Goal: Information Seeking & Learning: Find specific fact

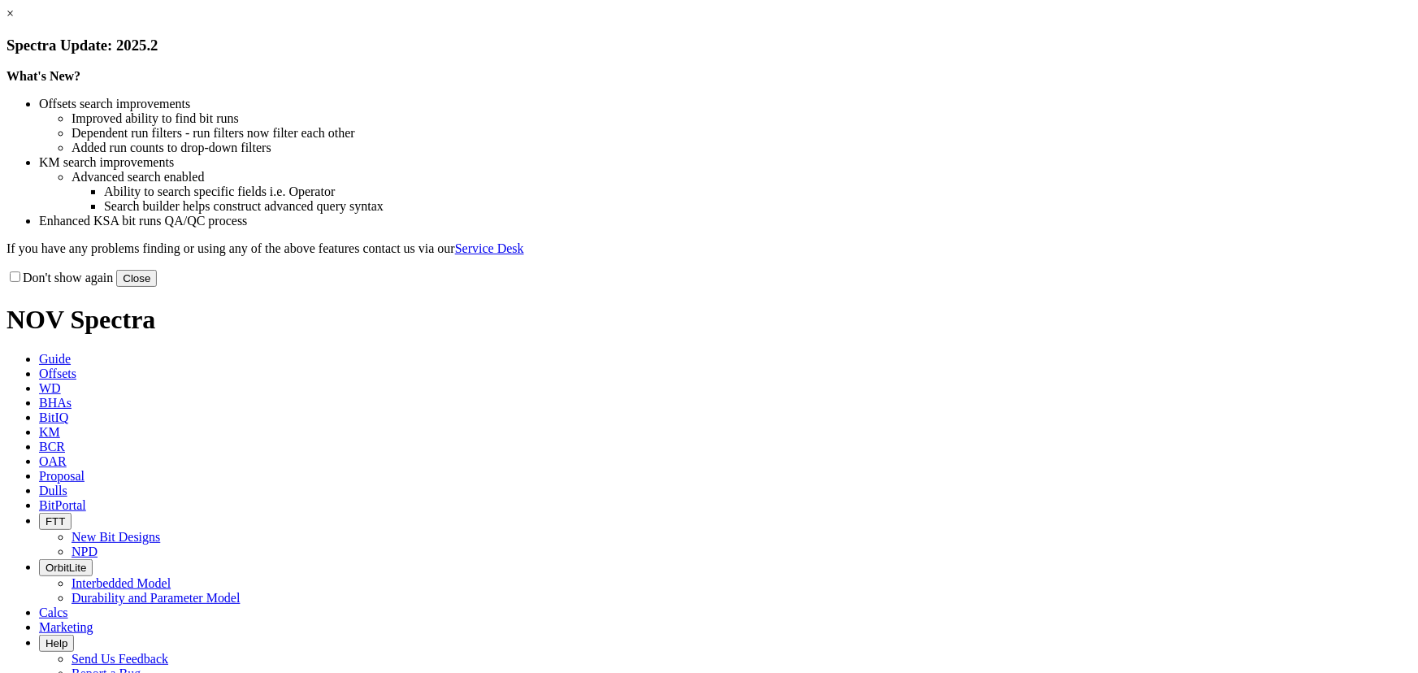
click at [14, 20] on link "×" at bounding box center [9, 13] width 7 height 14
drag, startPoint x: 182, startPoint y: 47, endPoint x: 245, endPoint y: 16, distance: 70.5
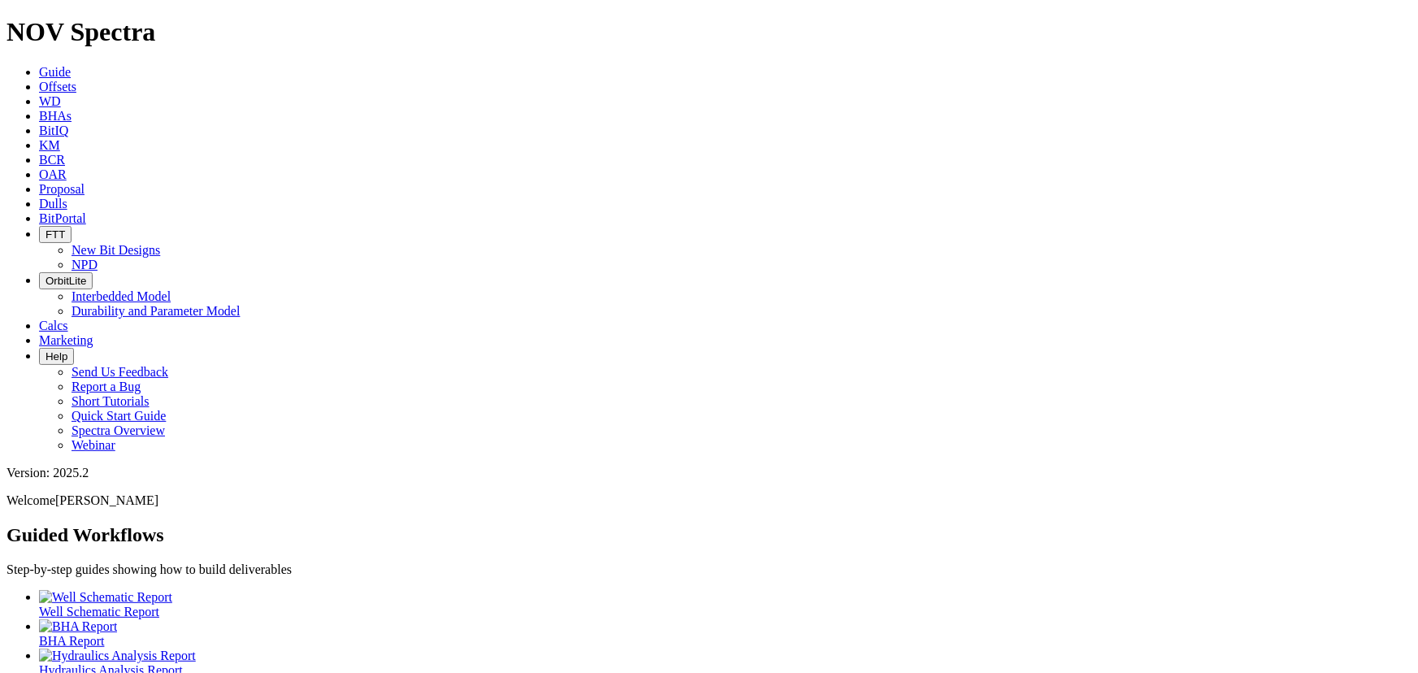
click at [39, 80] on icon at bounding box center [39, 87] width 0 height 14
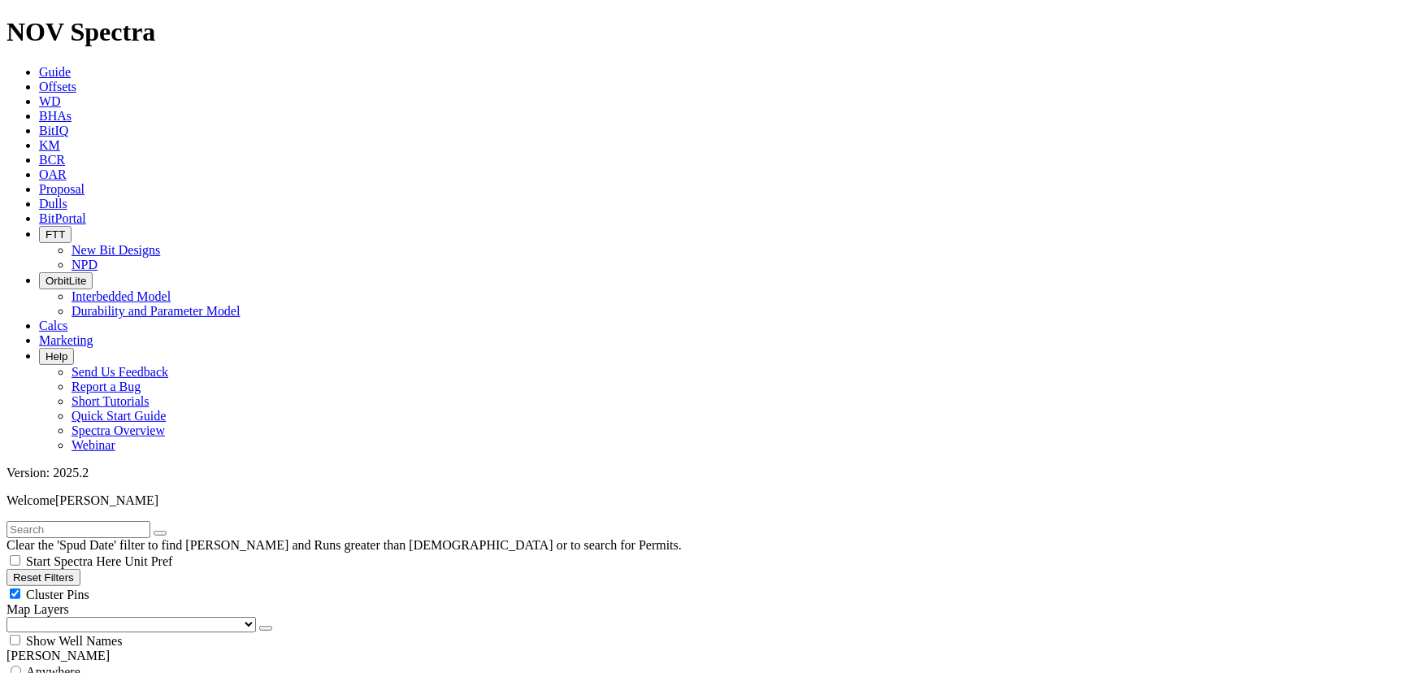
click at [109, 521] on input "text" at bounding box center [78, 529] width 144 height 17
click at [59, 521] on input "[PERSON_NAME] state" at bounding box center [78, 529] width 144 height 17
type input "michaal state"
click at [37, 665] on span "Anywhere" at bounding box center [53, 672] width 54 height 14
radio input "true"
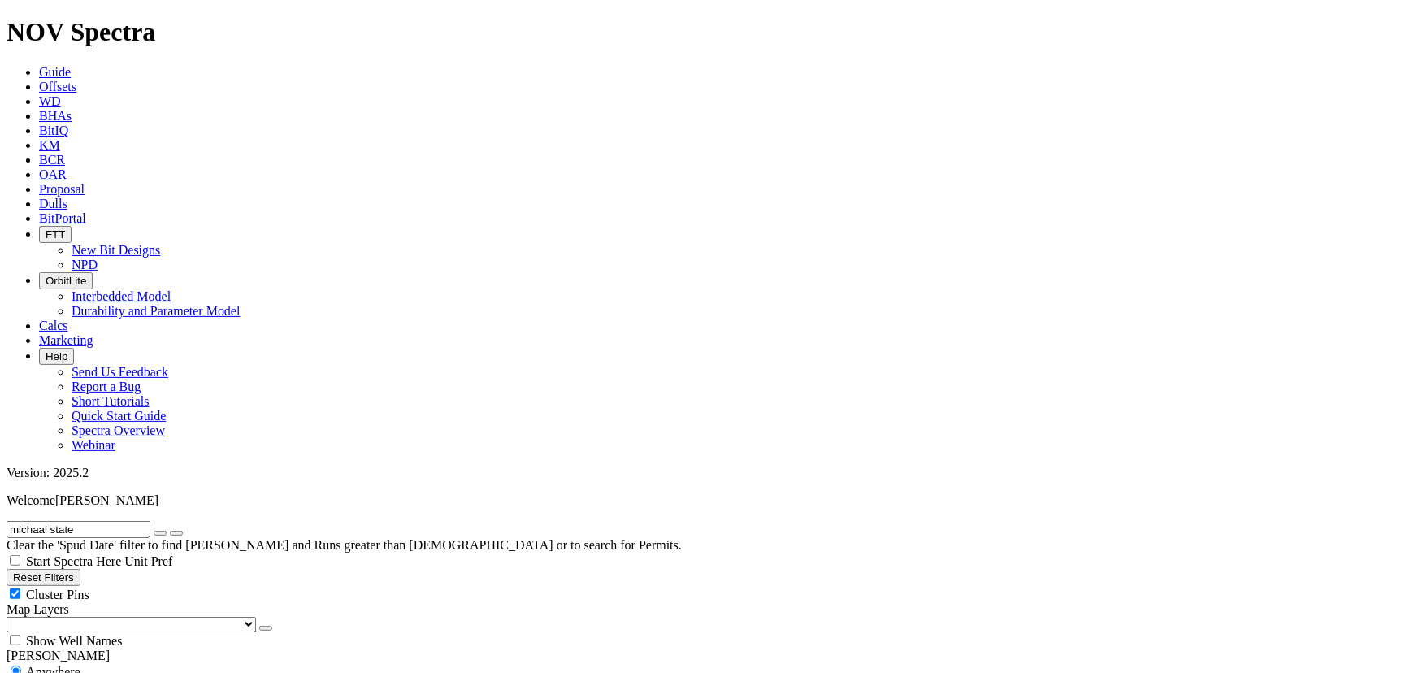
radio input "false"
drag, startPoint x: 126, startPoint y: 89, endPoint x: 141, endPoint y: 94, distance: 16.5
drag, startPoint x: 135, startPoint y: 75, endPoint x: 23, endPoint y: 93, distance: 113.7
click at [135, 521] on input "michaal state" at bounding box center [78, 529] width 144 height 17
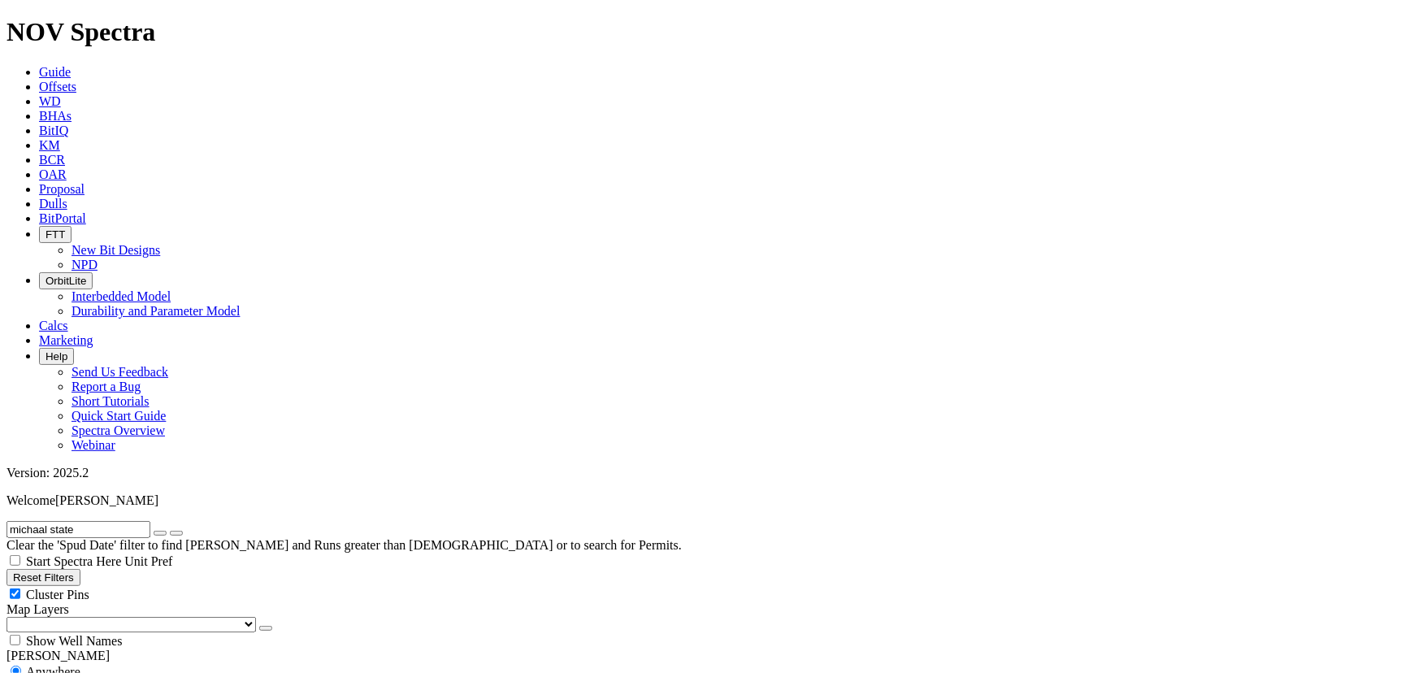
click at [56, 521] on input "michaal state" at bounding box center [78, 529] width 144 height 17
click at [100, 521] on input "[PERSON_NAME] state" at bounding box center [78, 529] width 144 height 17
click at [102, 521] on input "[PERSON_NAME] state 2" at bounding box center [78, 529] width 144 height 17
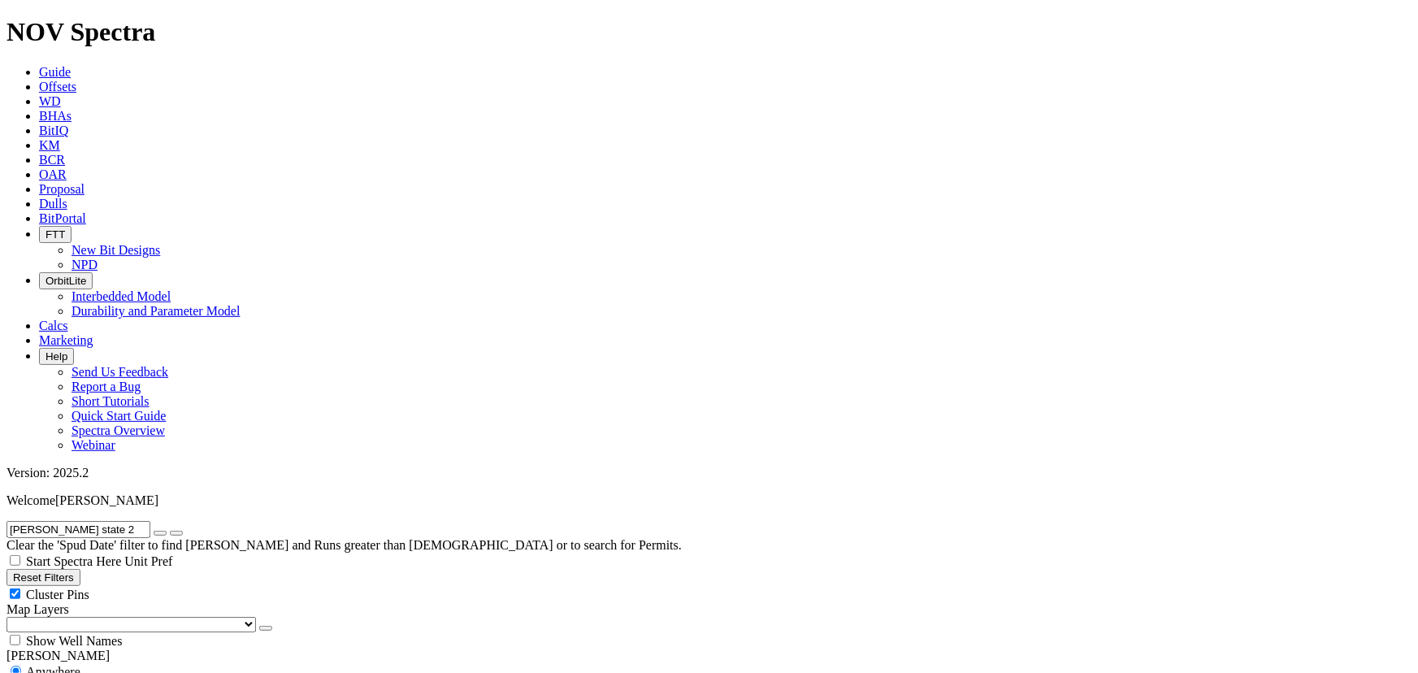
click at [102, 521] on input "[PERSON_NAME] state 2" at bounding box center [78, 529] width 144 height 17
paste input "[PERSON_NAME] 2-4HSL"
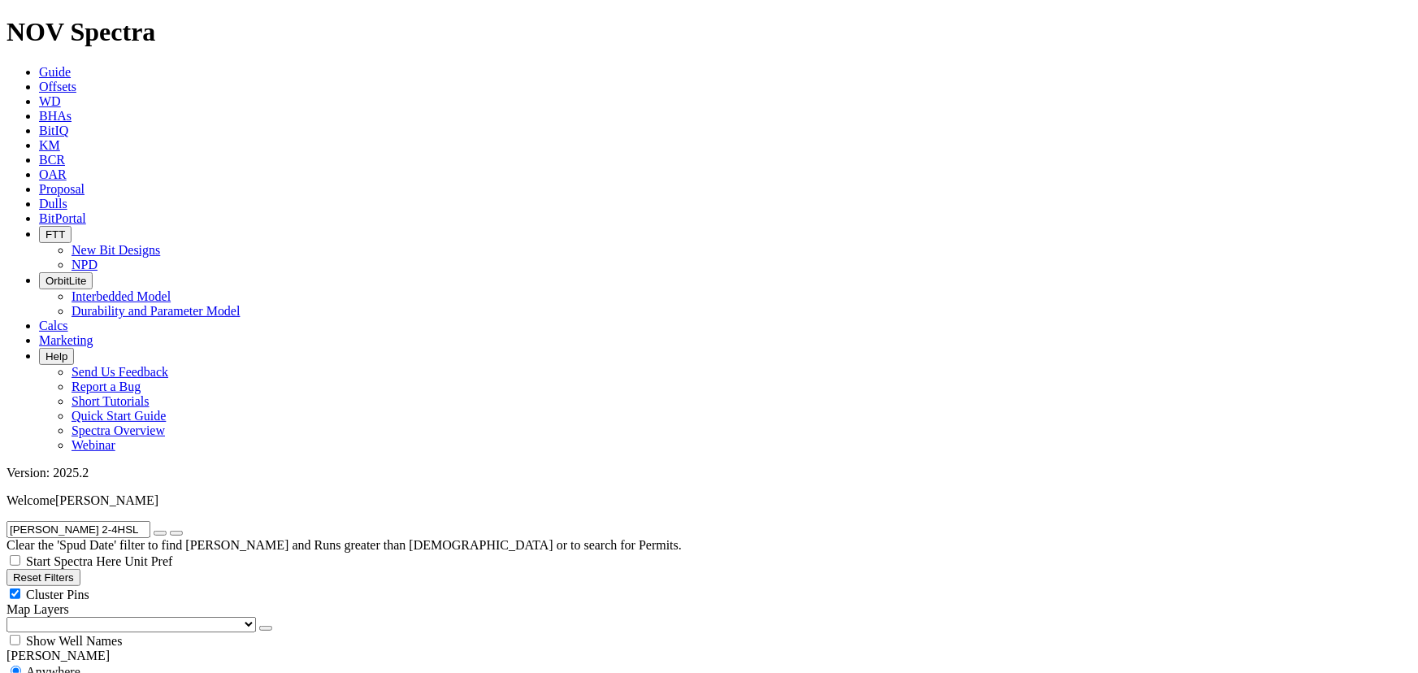
click at [114, 521] on input "[PERSON_NAME] 2-4HSL" at bounding box center [78, 529] width 144 height 17
paste input "[PERSON_NAME] 4-12H"
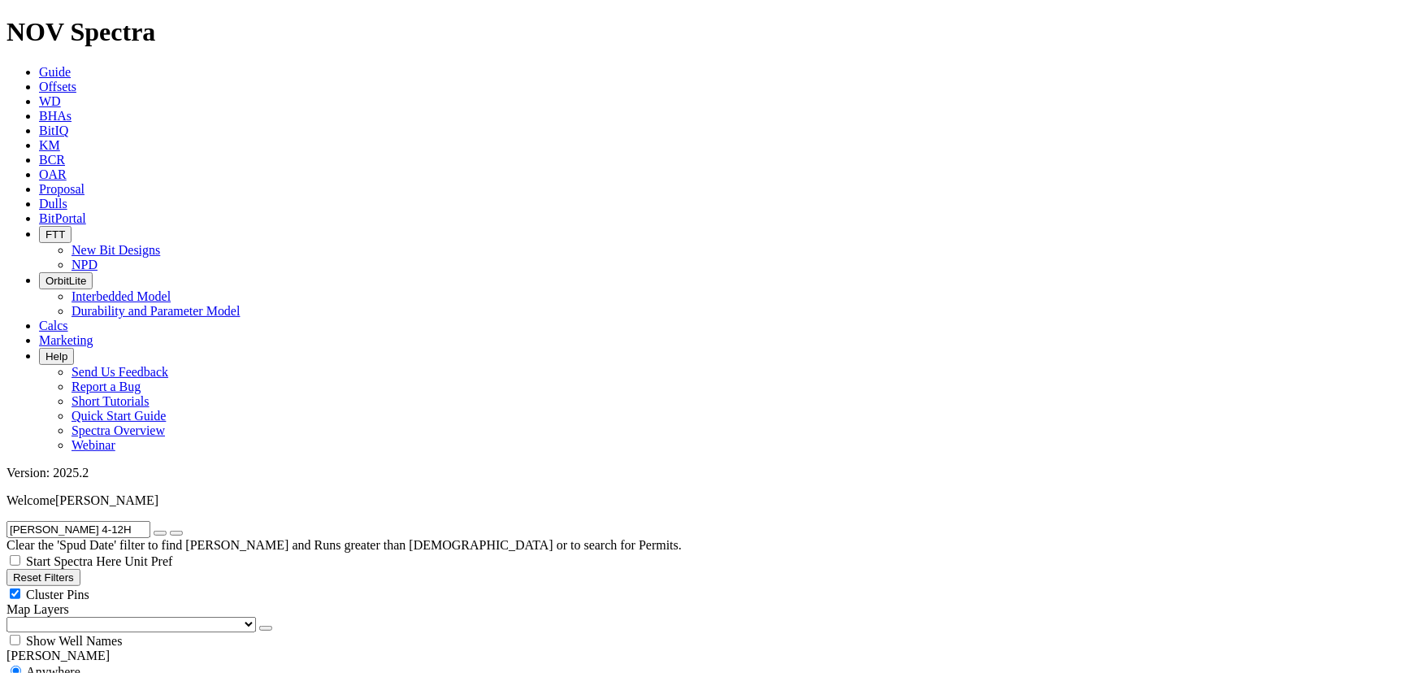
click at [118, 521] on input "[PERSON_NAME] 4-12H" at bounding box center [78, 529] width 144 height 17
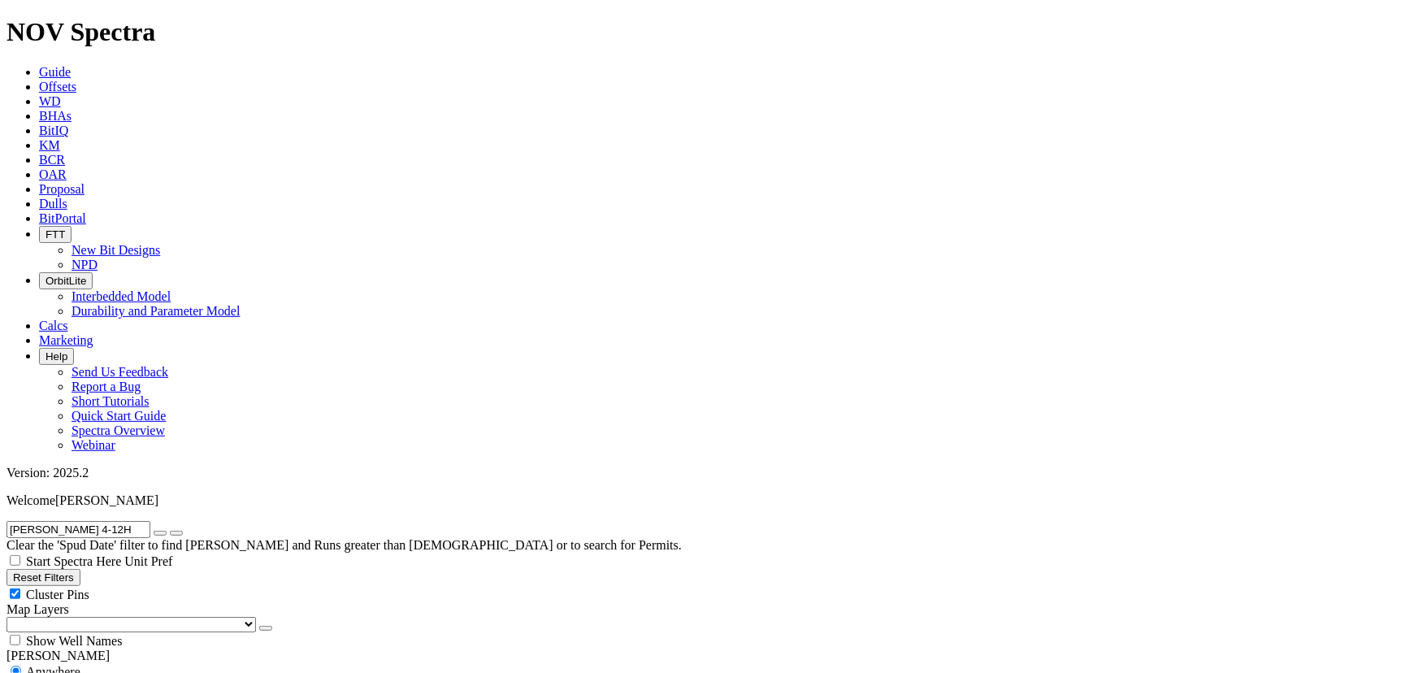
paste input "[PERSON_NAME] 6-11"
type input "[PERSON_NAME] 6-11H"
